Goal: Navigation & Orientation: Find specific page/section

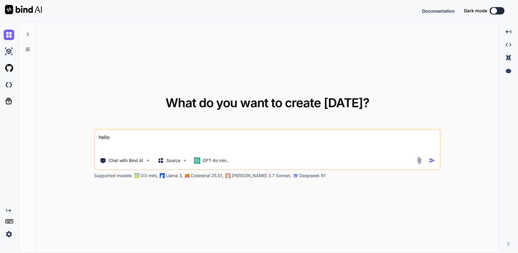
click at [10, 235] on img at bounding box center [9, 234] width 10 height 10
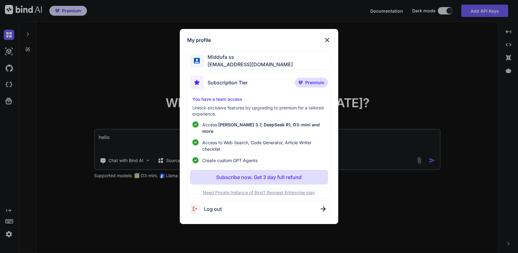
type textarea "x"
click at [271, 175] on p "Subscribe now. Get 3 day full refund" at bounding box center [258, 176] width 85 height 7
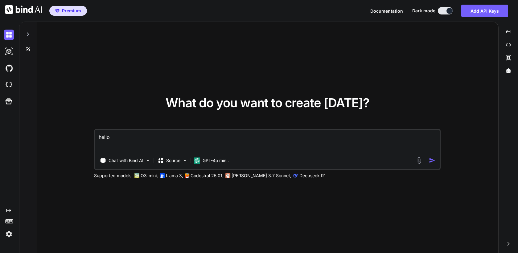
type textarea "x"
click at [9, 234] on img at bounding box center [9, 234] width 10 height 10
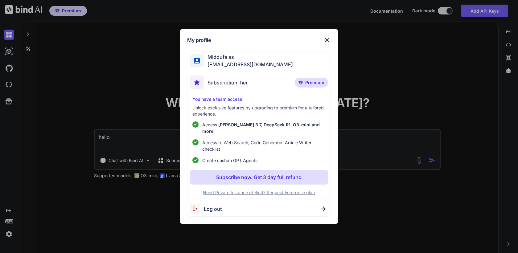
click at [326, 41] on img at bounding box center [326, 39] width 7 height 7
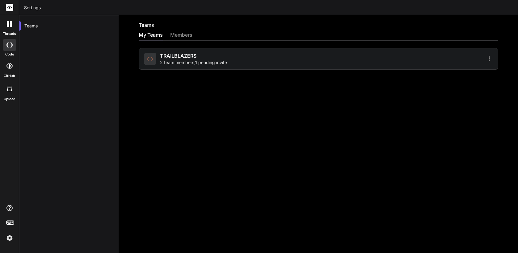
click at [191, 60] on span "2 team members , 1 pending invite" at bounding box center [193, 62] width 67 height 6
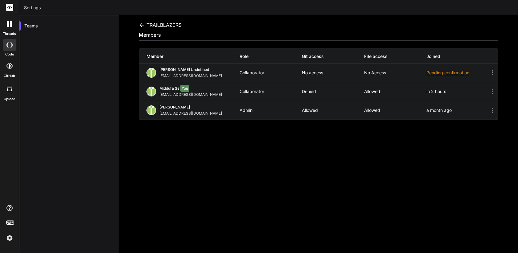
click at [140, 25] on icon at bounding box center [142, 25] width 4 height 4
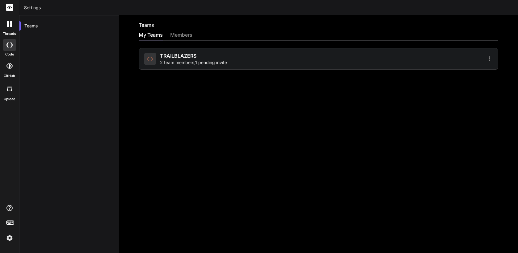
click at [186, 32] on div "members" at bounding box center [181, 35] width 22 height 9
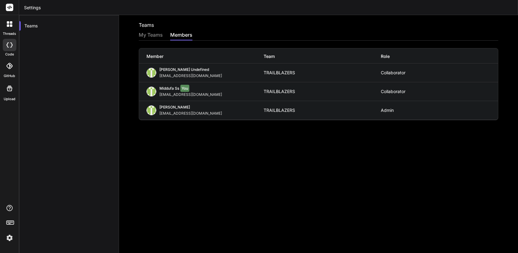
click at [146, 35] on div "My Teams" at bounding box center [151, 35] width 24 height 9
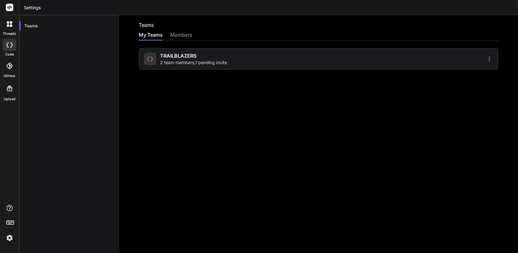
click at [181, 37] on div "members" at bounding box center [181, 35] width 22 height 9
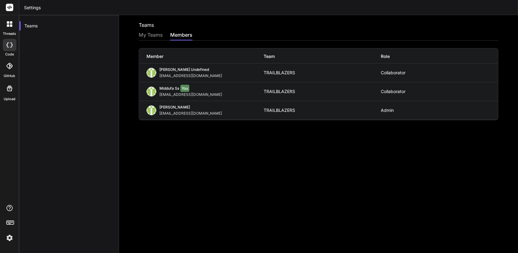
click at [155, 34] on div "My Teams" at bounding box center [151, 35] width 24 height 9
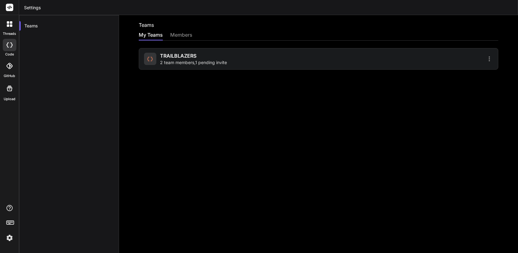
click at [191, 60] on span "2 team members , 1 pending invite" at bounding box center [193, 62] width 67 height 6
